Goal: Task Accomplishment & Management: Use online tool/utility

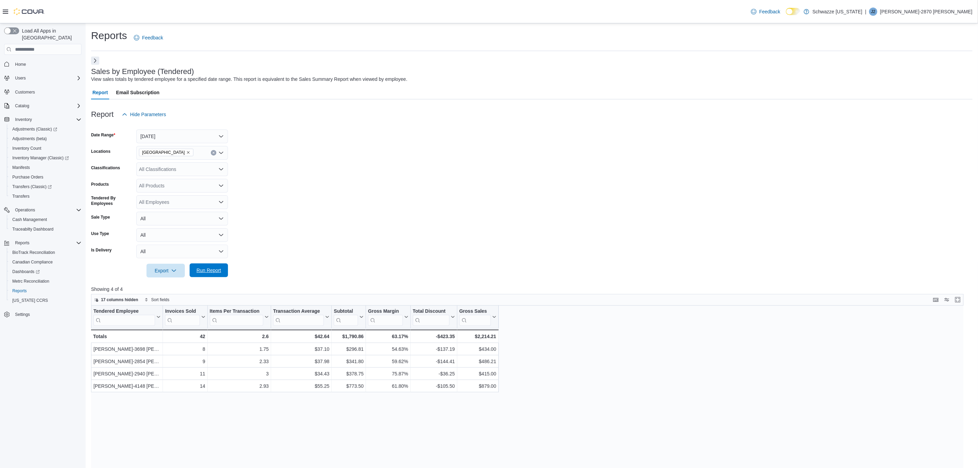
click at [216, 266] on span "Run Report" at bounding box center [209, 270] width 30 height 14
click at [22, 288] on span "Reports" at bounding box center [19, 290] width 14 height 5
click at [97, 58] on button "Next" at bounding box center [95, 60] width 8 height 8
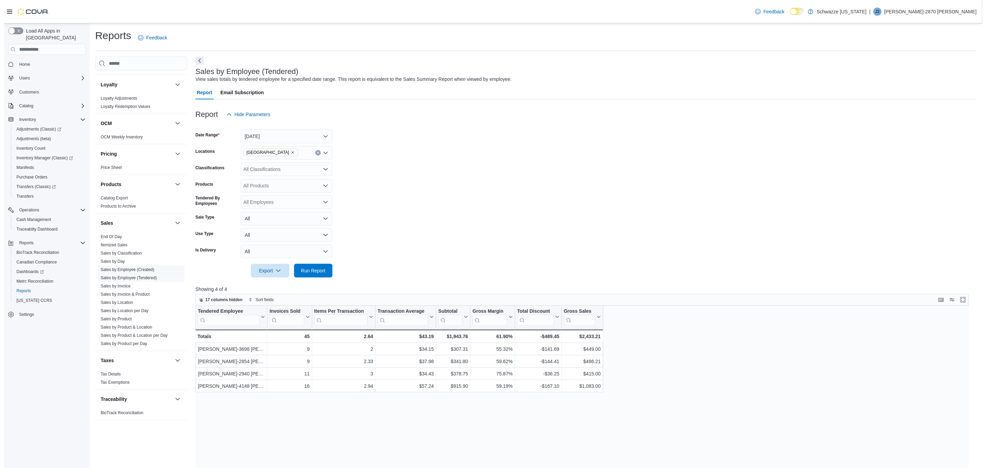
scroll to position [342, 0]
click at [113, 231] on link "End Of Day" at bounding box center [107, 231] width 21 height 5
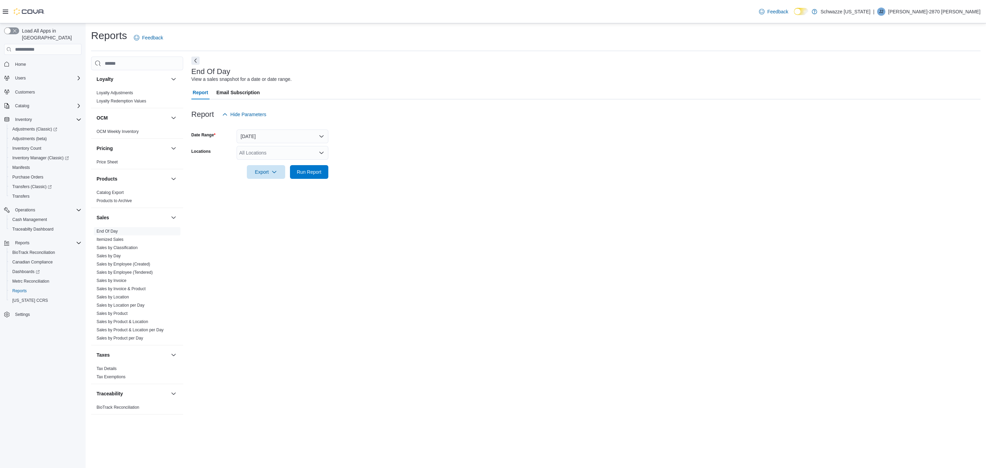
click at [290, 152] on div "All Locations" at bounding box center [283, 153] width 92 height 14
click at [281, 169] on span "[GEOGRAPHIC_DATA]" at bounding box center [280, 170] width 50 height 7
click at [382, 155] on form "Date Range [DATE] Locations EV10 [GEOGRAPHIC_DATA] Export Run Report" at bounding box center [585, 150] width 789 height 58
click at [271, 170] on icon "button" at bounding box center [273, 171] width 5 height 5
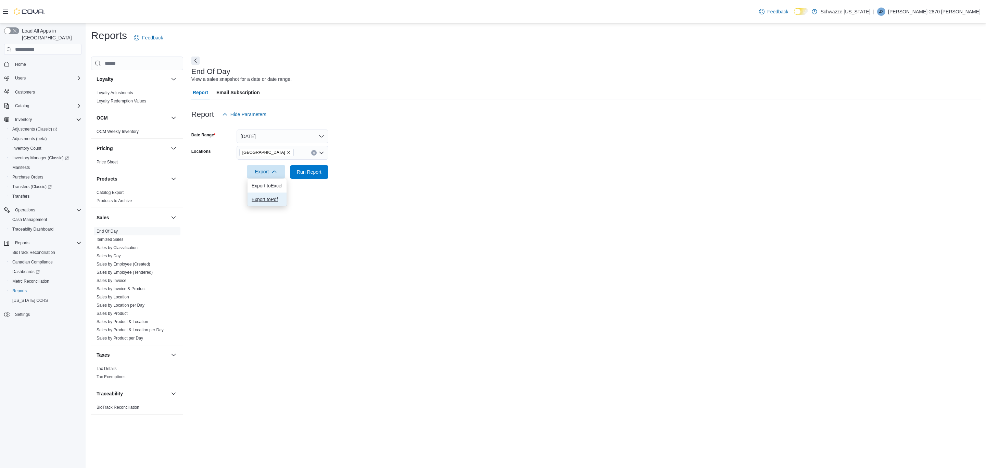
click at [276, 192] on button "Export to Pdf" at bounding box center [267, 199] width 39 height 14
